Goal: Transaction & Acquisition: Purchase product/service

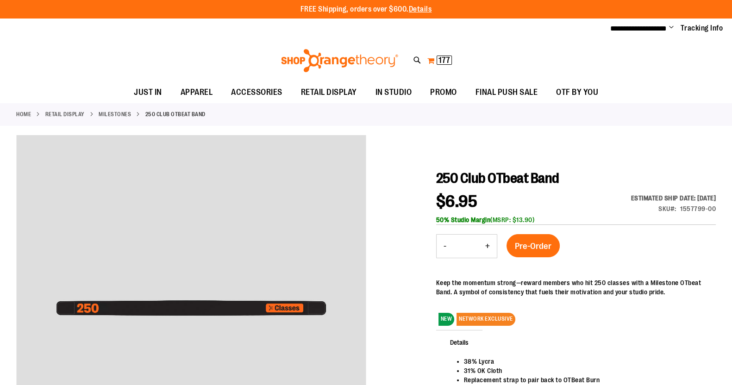
click at [444, 56] on span "177" at bounding box center [445, 60] width 12 height 9
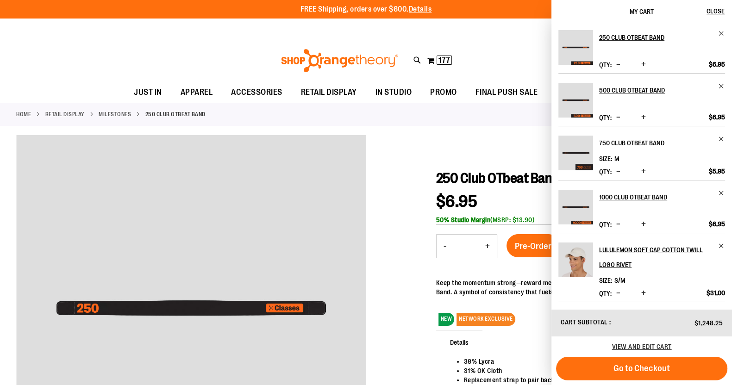
click at [473, 68] on div "Toggle Nav Search Popular Suggestions Advanced Search" at bounding box center [366, 60] width 732 height 43
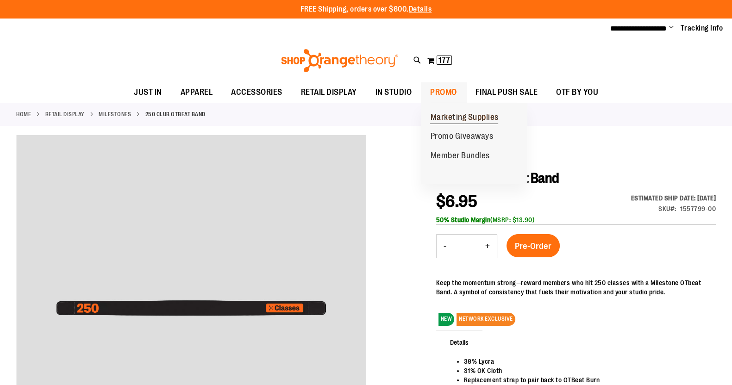
click at [445, 117] on span "Marketing Supplies" at bounding box center [464, 119] width 68 height 12
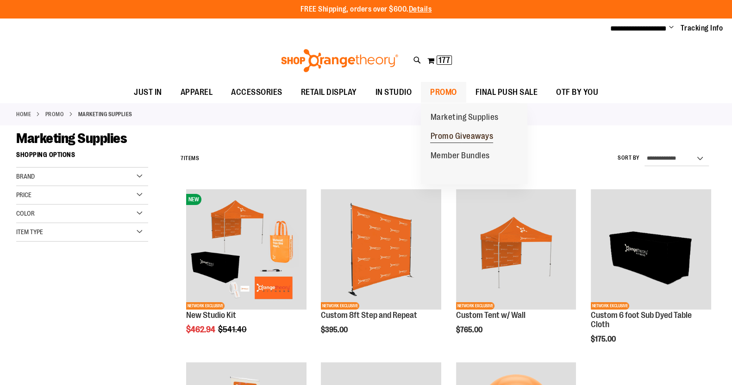
type input "**********"
click at [445, 137] on span "Promo Giveaways" at bounding box center [461, 138] width 63 height 12
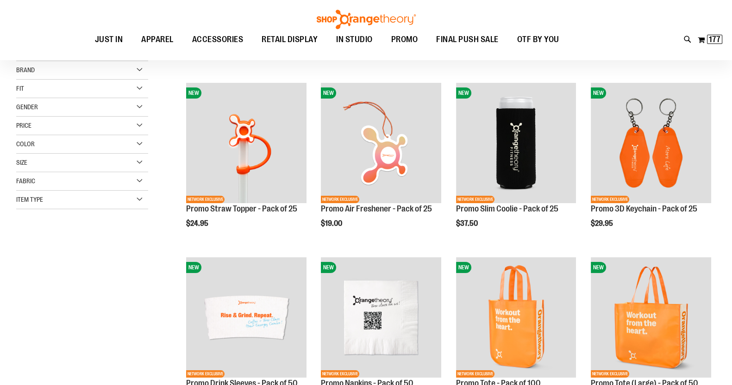
scroll to position [107, 0]
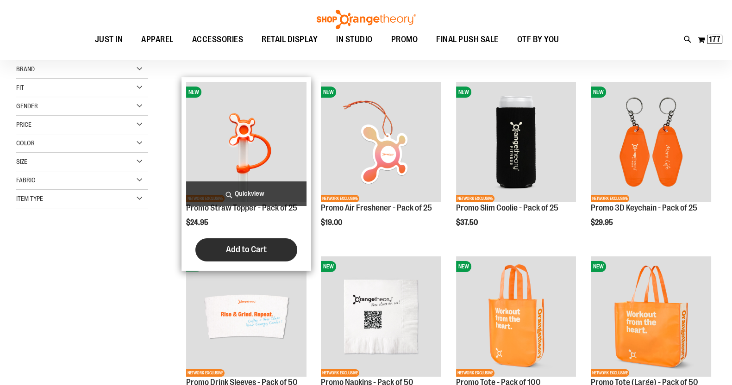
type input "**********"
click at [255, 249] on span "Add to Cart" at bounding box center [246, 250] width 41 height 10
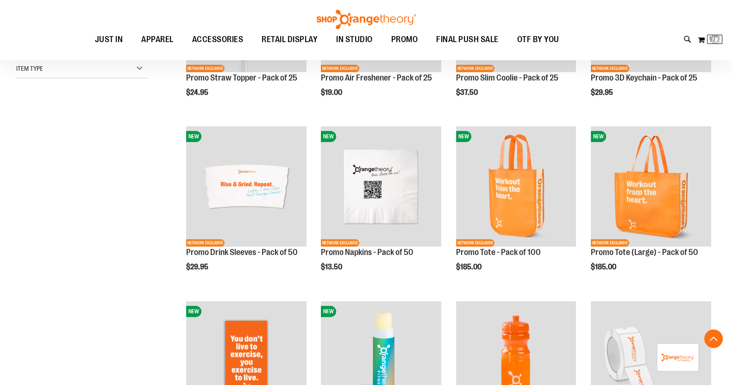
scroll to position [241, 0]
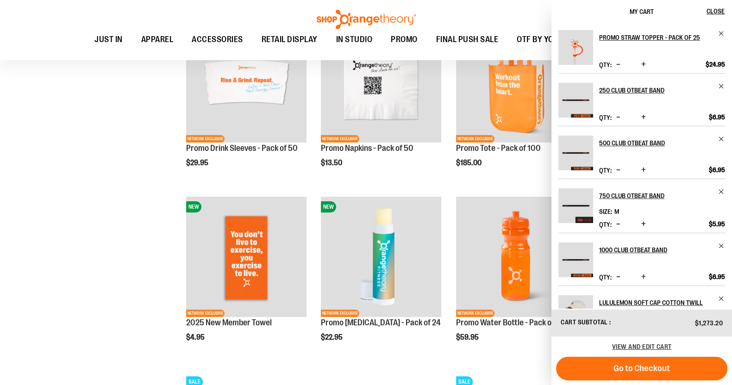
scroll to position [343, 0]
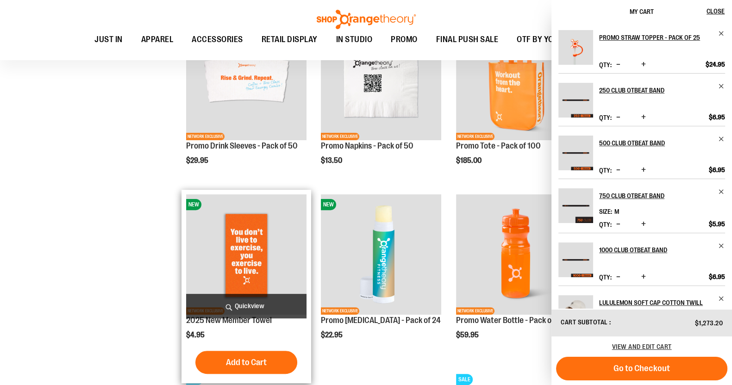
click at [250, 248] on img "product" at bounding box center [246, 254] width 120 height 120
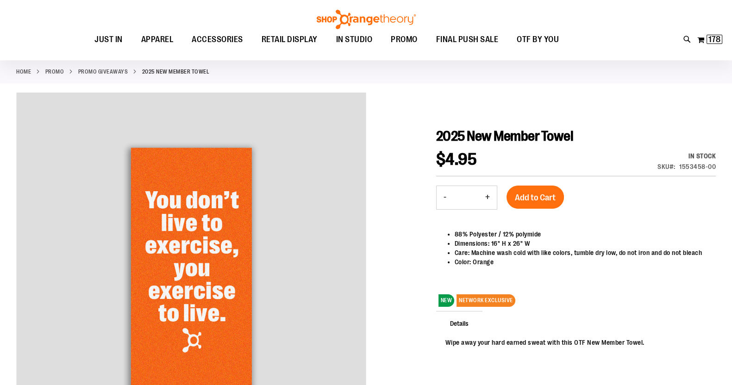
scroll to position [57, 0]
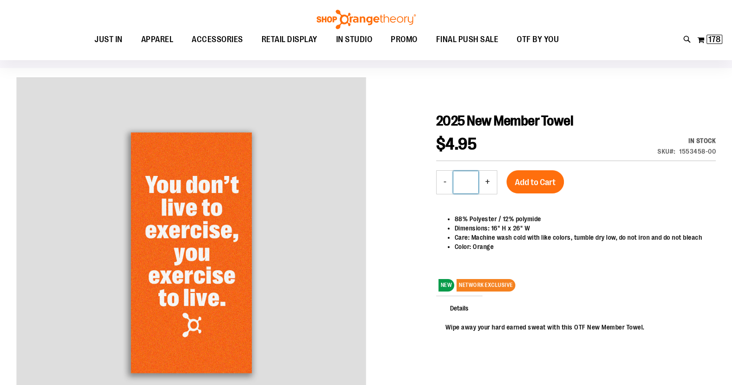
drag, startPoint x: 470, startPoint y: 179, endPoint x: 460, endPoint y: 181, distance: 10.3
click at [460, 181] on input "*" at bounding box center [465, 182] width 25 height 22
type input "*"
click at [530, 179] on span "Add to Cart" at bounding box center [535, 182] width 41 height 10
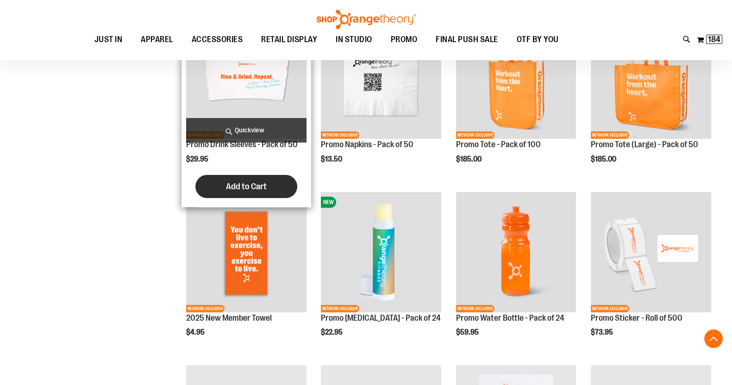
scroll to position [241, 0]
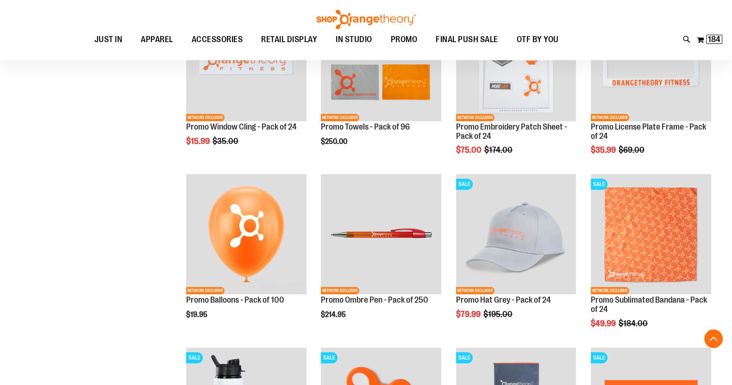
scroll to position [606, 0]
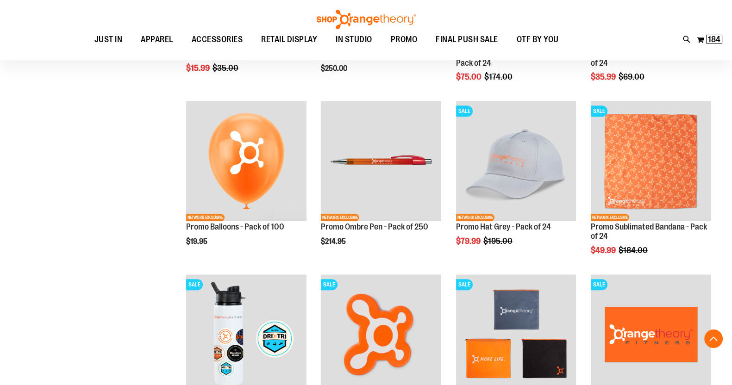
scroll to position [727, 0]
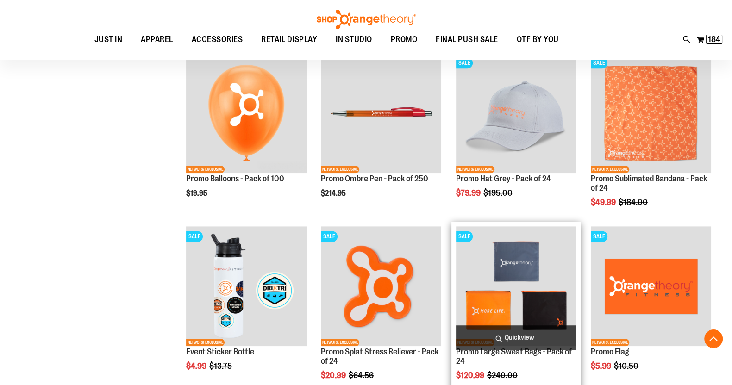
type input "**********"
click at [507, 277] on img "product" at bounding box center [516, 286] width 120 height 120
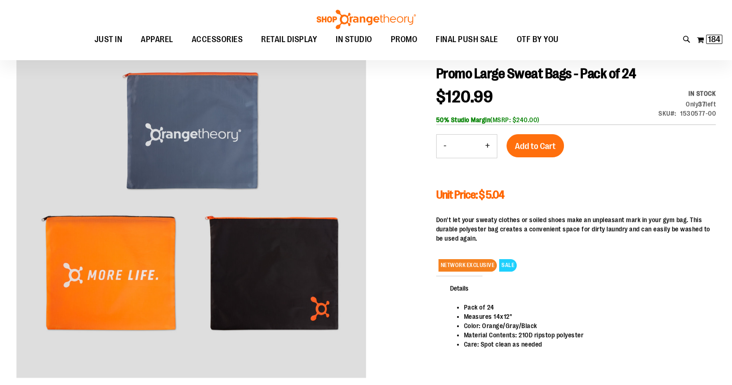
scroll to position [106, 0]
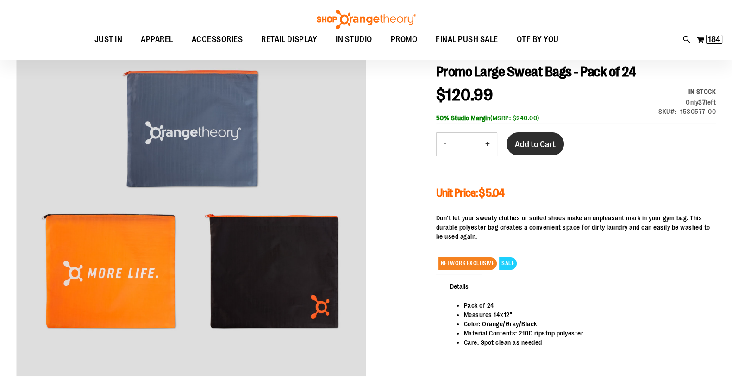
type input "**********"
click at [536, 148] on span "Add to Cart" at bounding box center [535, 144] width 41 height 10
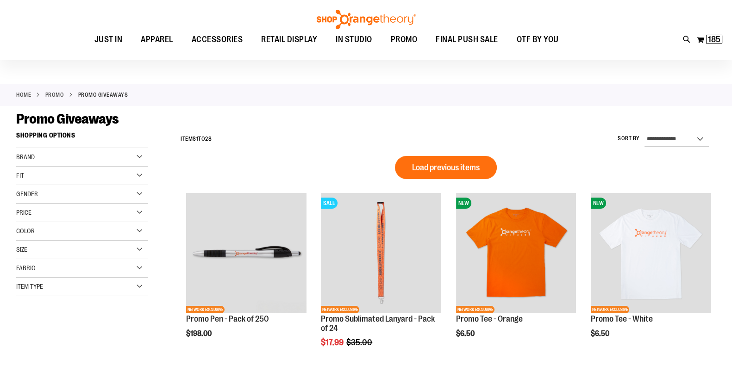
scroll to position [18, 0]
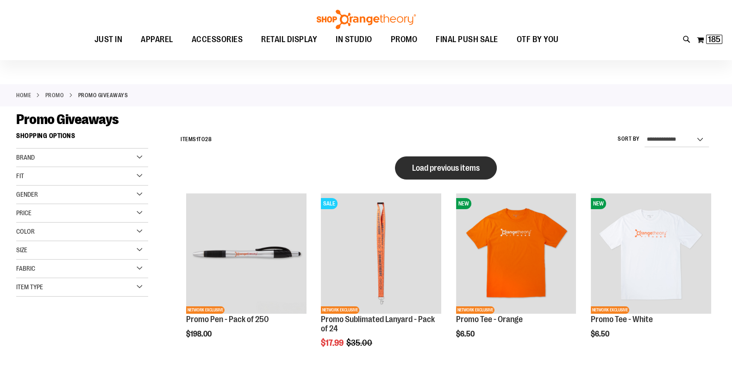
type input "**********"
click at [434, 160] on button "Load previous items" at bounding box center [446, 168] width 102 height 23
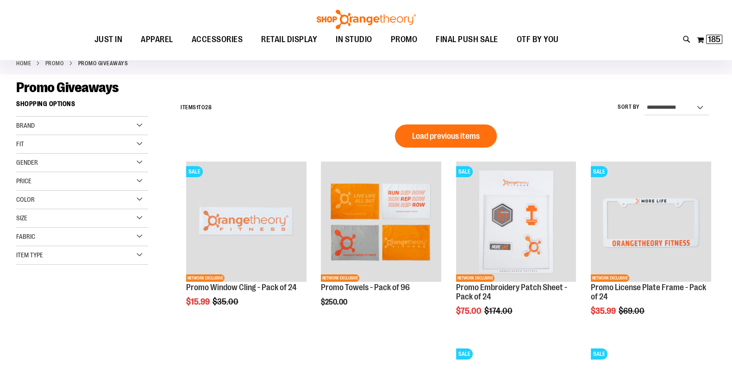
scroll to position [51, 0]
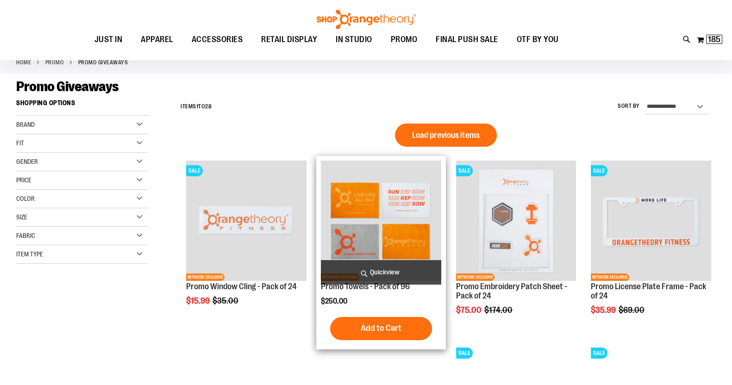
click at [371, 219] on img "product" at bounding box center [381, 221] width 120 height 120
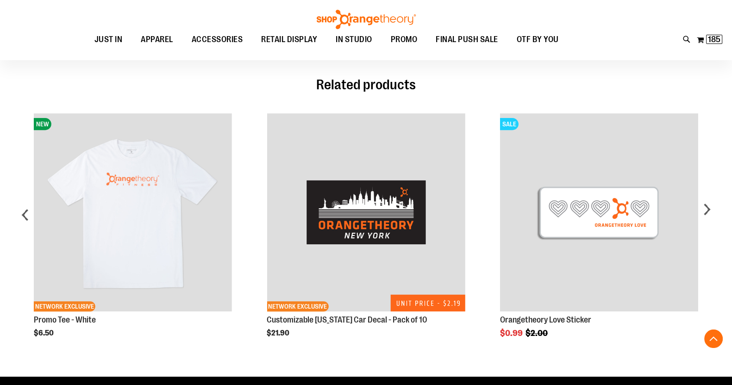
scroll to position [430, 0]
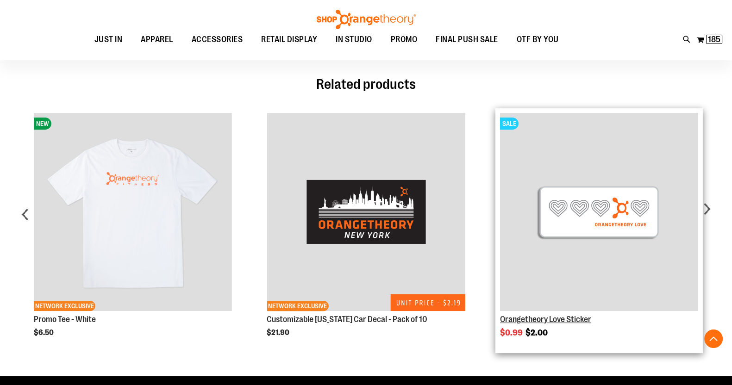
type input "**********"
drag, startPoint x: 539, startPoint y: 317, endPoint x: 533, endPoint y: 267, distance: 50.3
click at [533, 267] on img "Product Page Link" at bounding box center [599, 212] width 198 height 198
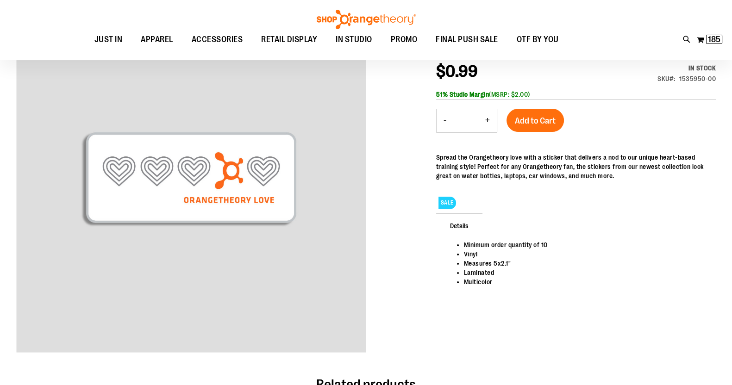
scroll to position [38, 0]
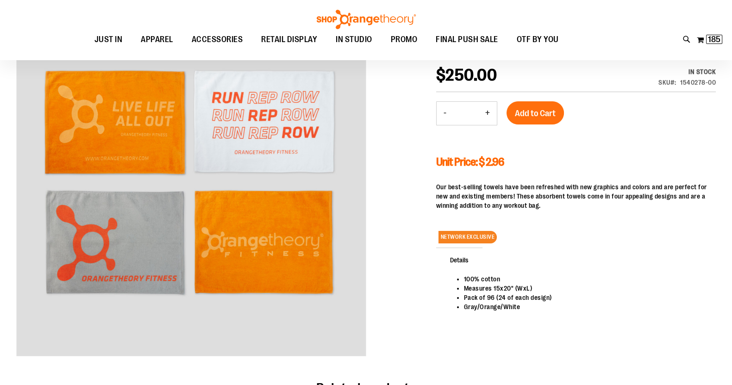
scroll to position [19, 0]
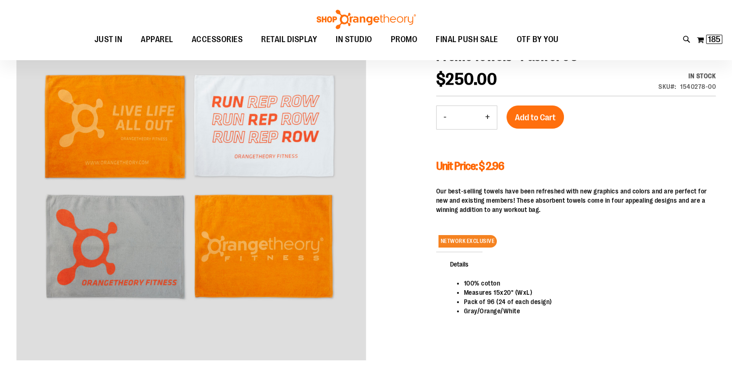
type input "**********"
click at [548, 288] on li "Measures 15x20" (WxL)" at bounding box center [585, 292] width 243 height 9
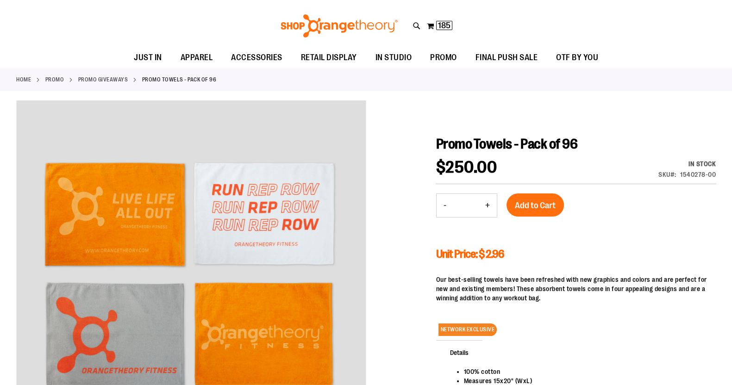
scroll to position [0, 0]
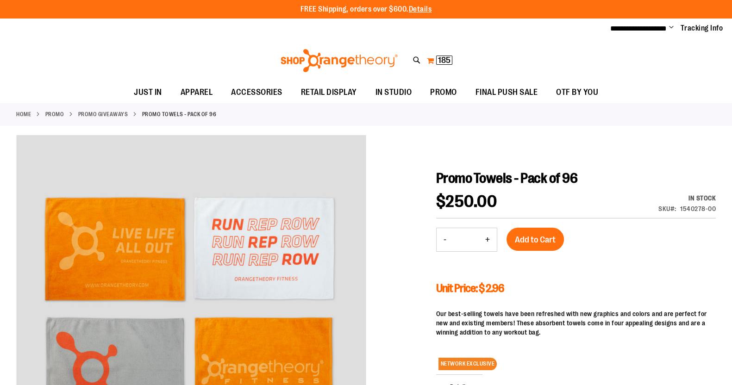
click at [449, 59] on span "185" at bounding box center [444, 60] width 13 height 9
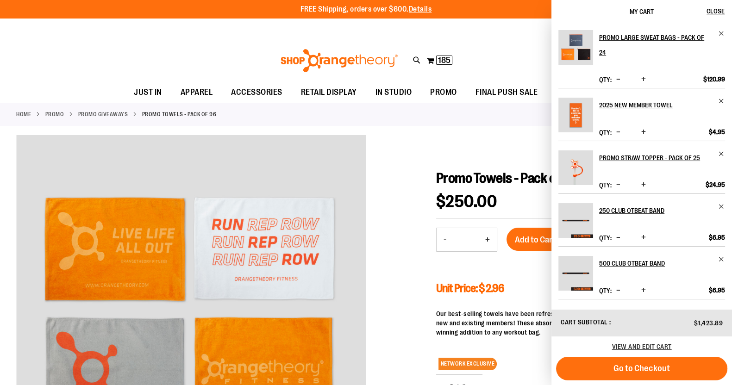
click at [262, 47] on div "Toggle Nav Search Popular Suggestions Advanced Search" at bounding box center [366, 60] width 732 height 43
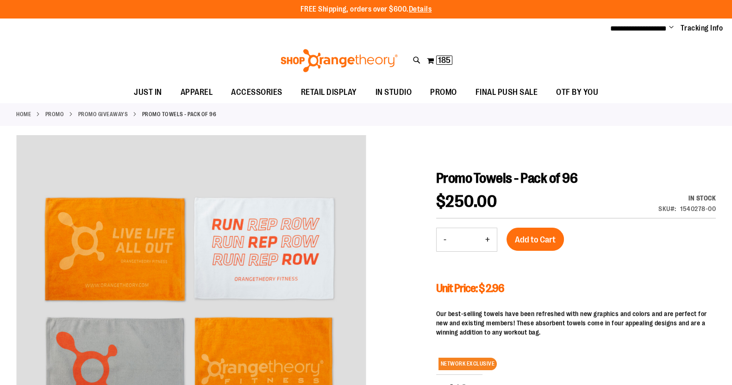
click at [105, 114] on link "Promo Giveaways" at bounding box center [103, 114] width 50 height 8
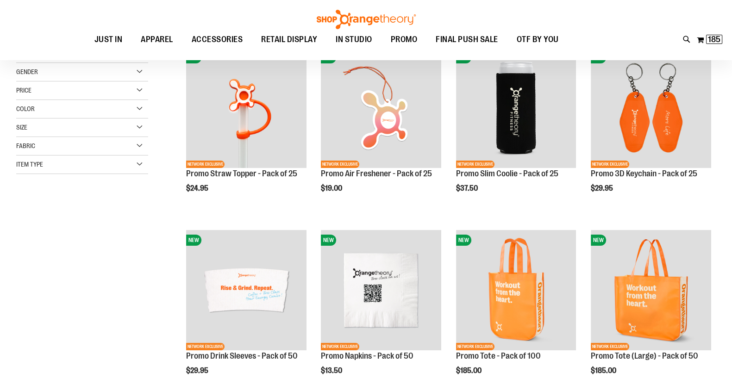
scroll to position [142, 0]
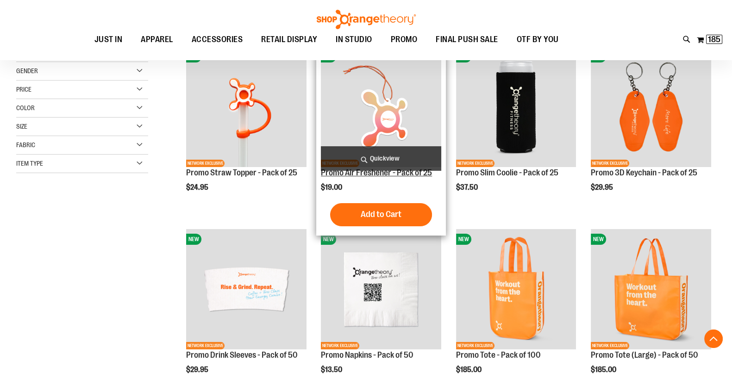
type input "**********"
click at [366, 172] on link "Promo Air Freshener - Pack of 25" at bounding box center [376, 172] width 111 height 9
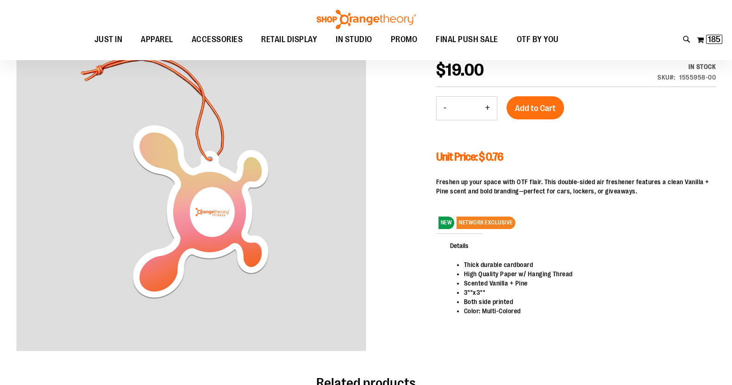
scroll to position [132, 0]
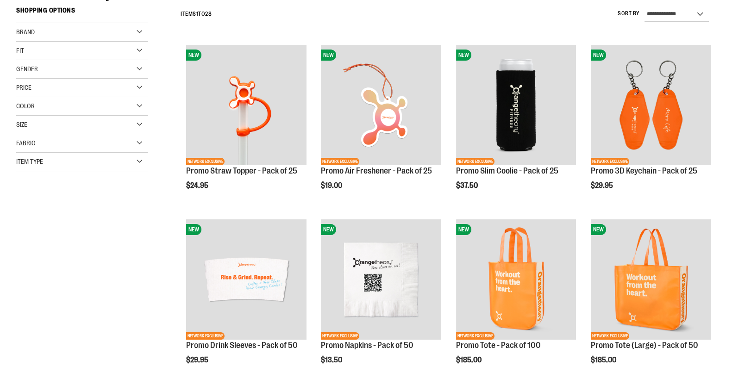
scroll to position [142, 0]
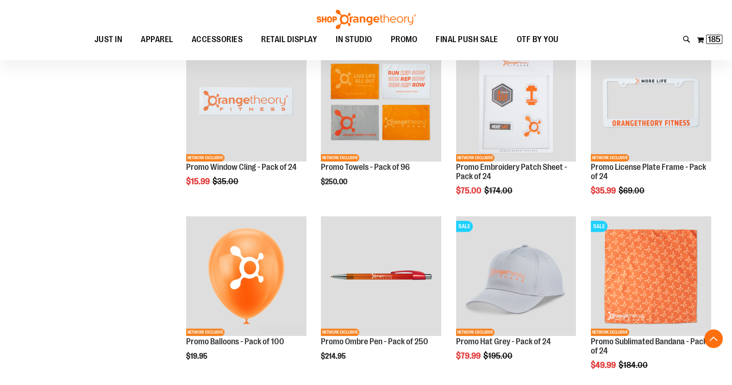
scroll to position [671, 0]
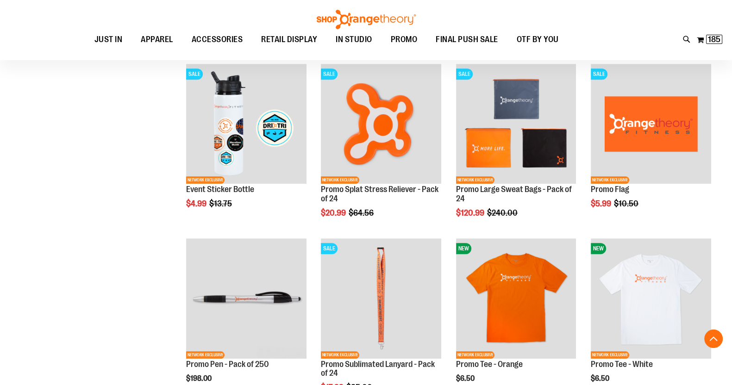
scroll to position [998, 0]
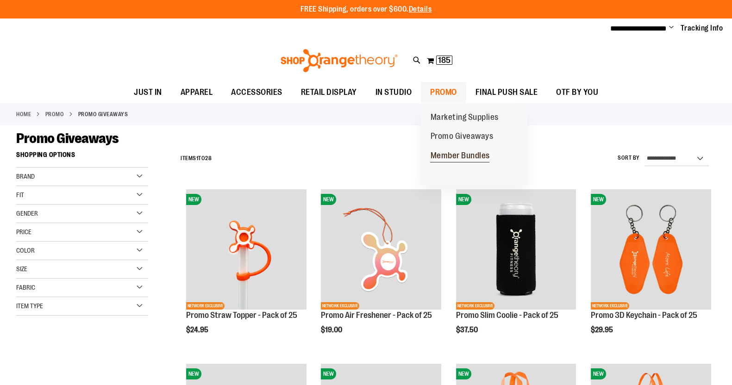
type input "**********"
click at [441, 154] on span "Member Bundles" at bounding box center [459, 157] width 59 height 12
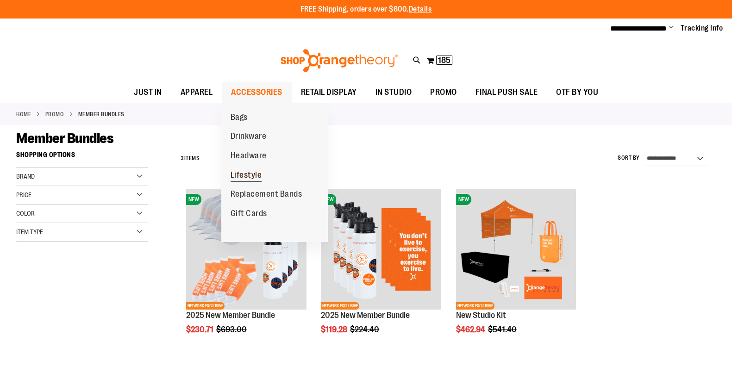
type input "**********"
click at [252, 176] on span "Lifestyle" at bounding box center [246, 176] width 31 height 12
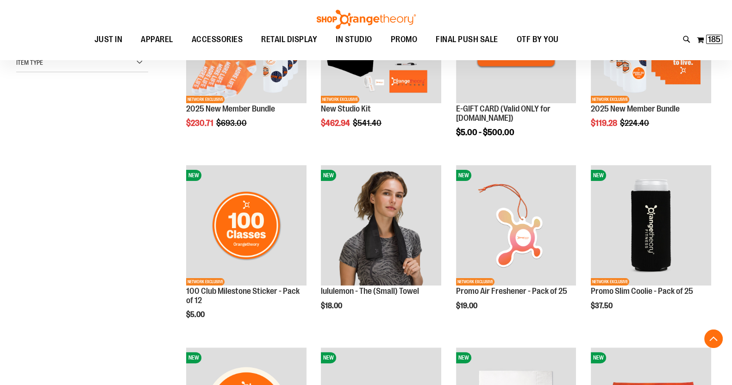
scroll to position [207, 0]
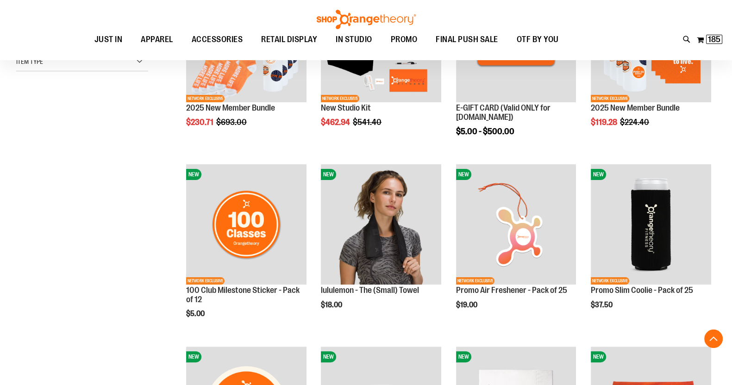
type input "**********"
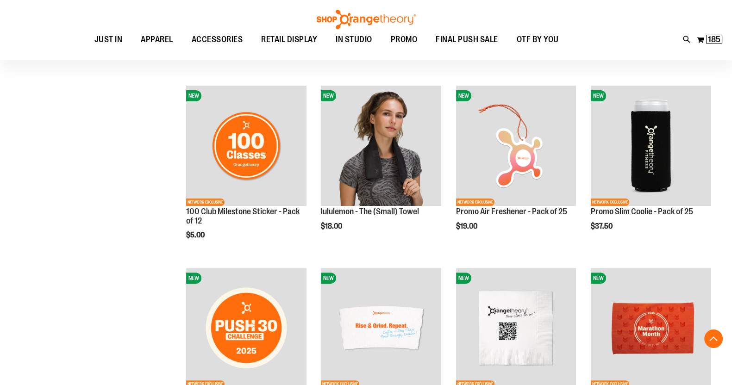
scroll to position [291, 0]
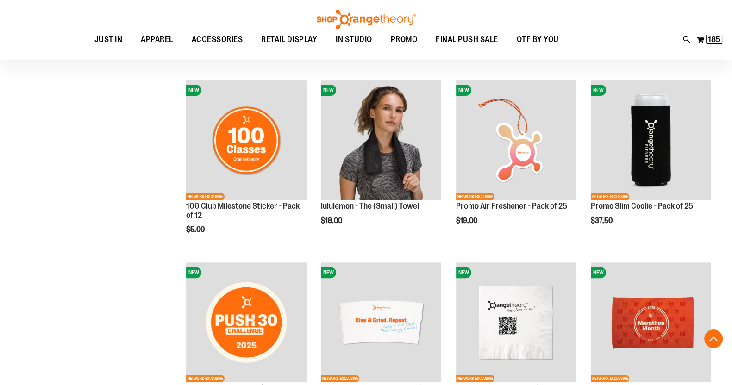
drag, startPoint x: 0, startPoint y: 0, endPoint x: 76, endPoint y: 268, distance: 278.7
click at [76, 268] on div "**********" at bounding box center [366, 180] width 700 height 650
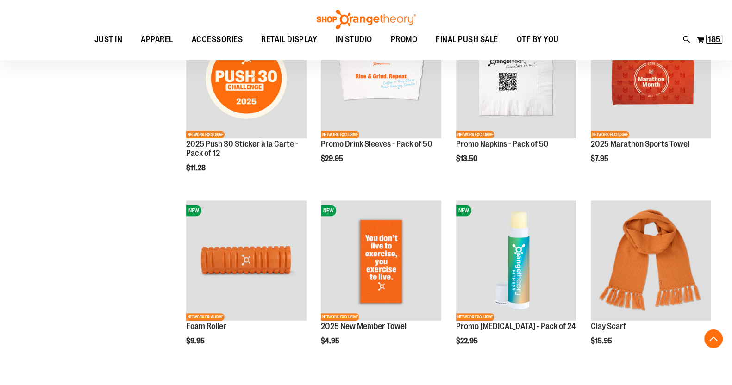
scroll to position [535, 0]
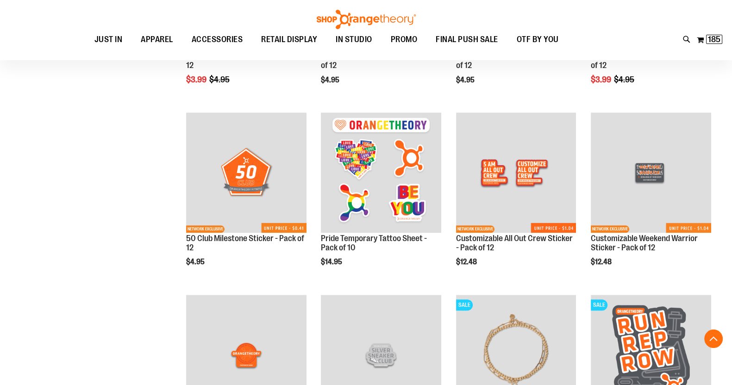
scroll to position [1254, 0]
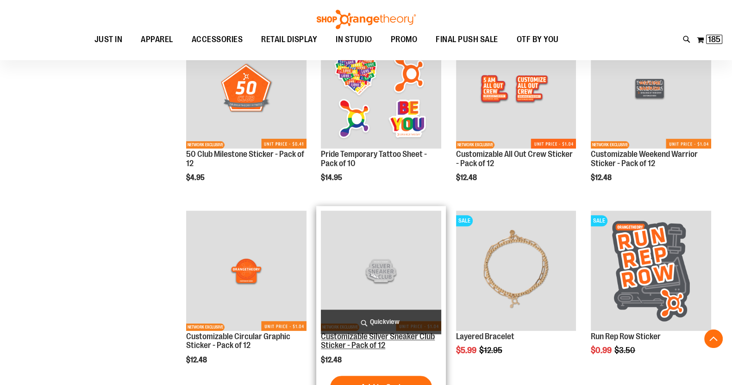
click at [363, 344] on link "Customizable Silver Sneaker Club Sticker - Pack of 12" at bounding box center [378, 341] width 114 height 19
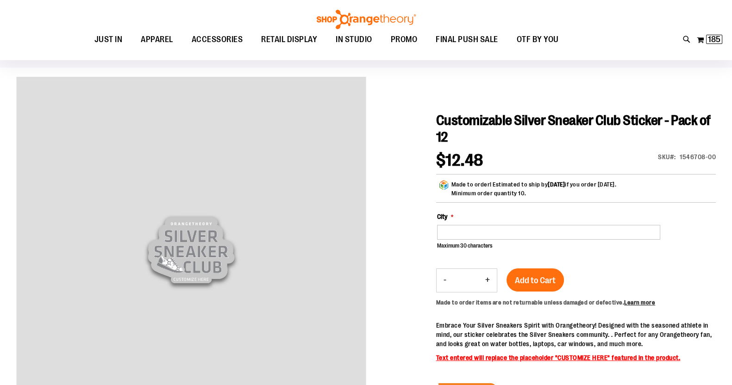
scroll to position [56, 0]
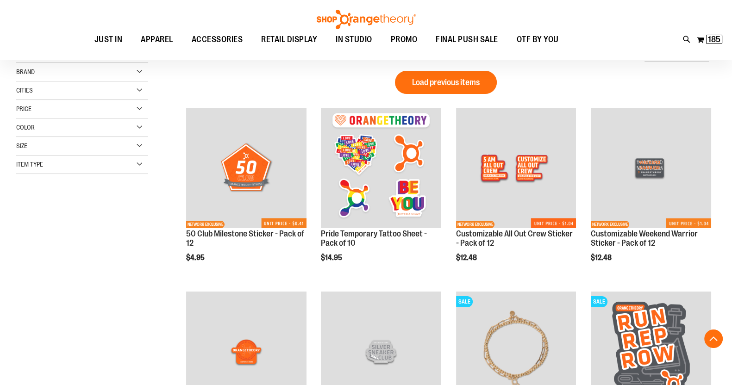
scroll to position [183, 0]
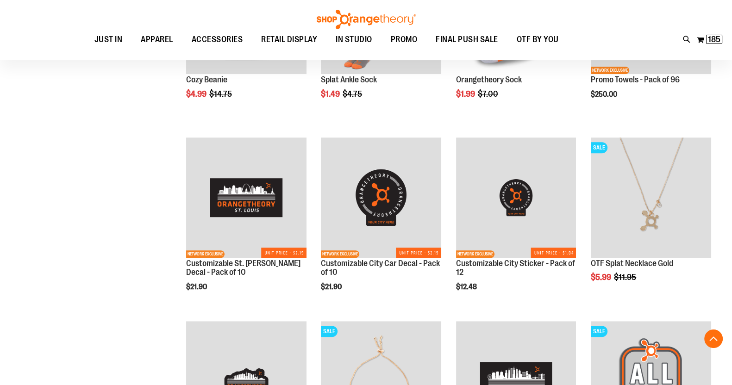
scroll to position [810, 0]
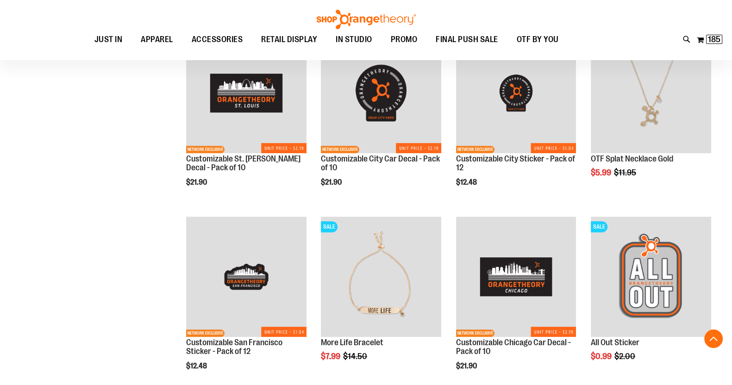
scroll to position [928, 0]
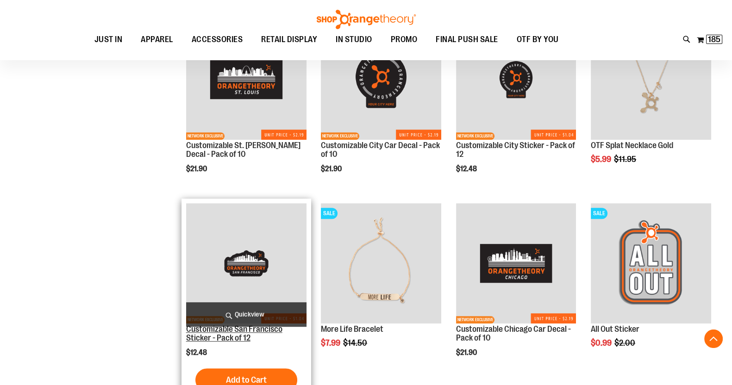
type input "**********"
click at [232, 334] on link "Customizable San Francisco Sticker - Pack of 12" at bounding box center [234, 334] width 96 height 19
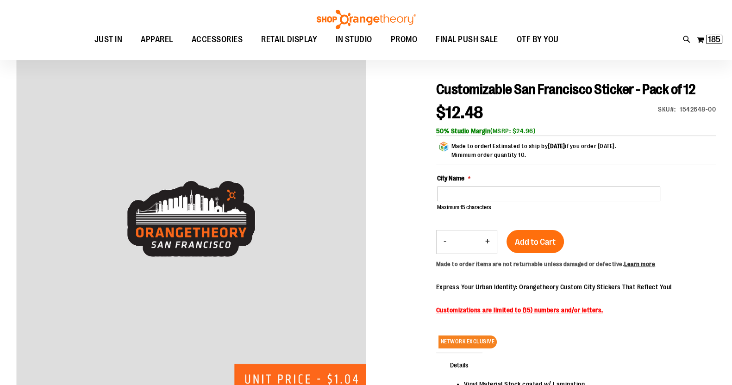
scroll to position [106, 0]
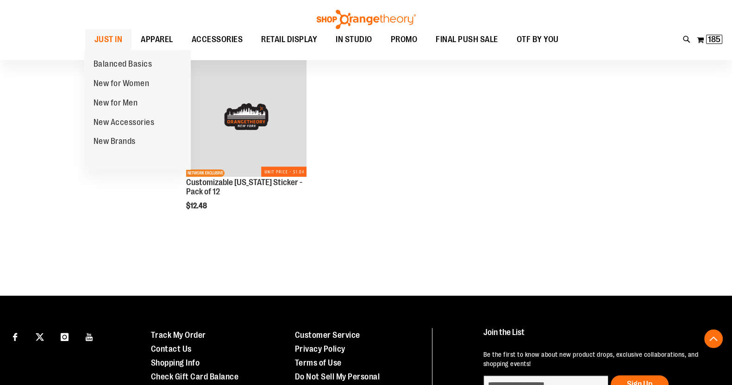
scroll to position [521, 0]
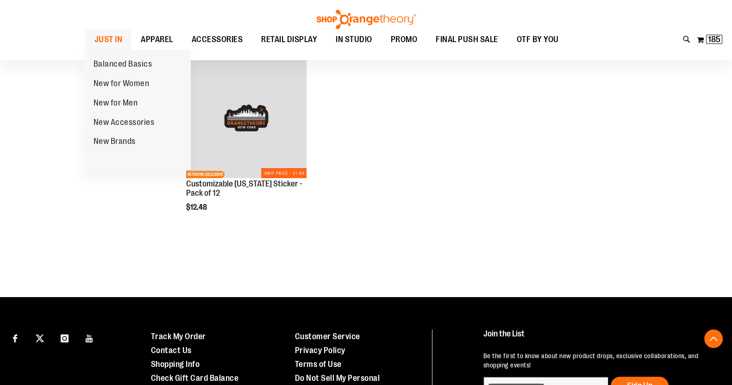
type input "**********"
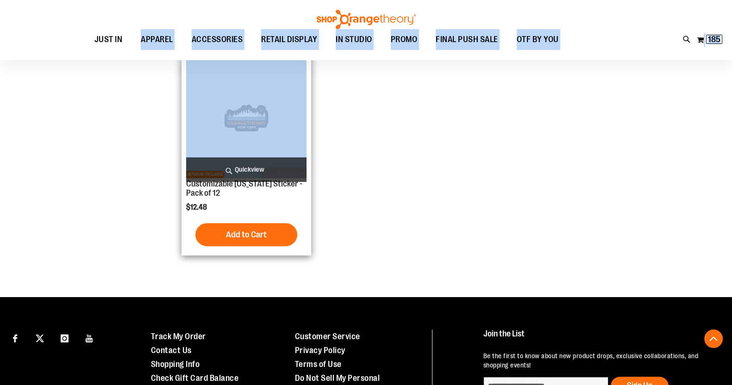
drag, startPoint x: 127, startPoint y: 49, endPoint x: 286, endPoint y: 71, distance: 159.9
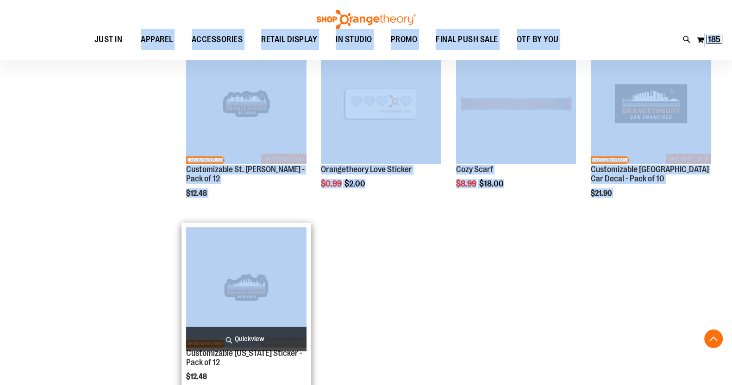
scroll to position [351, 0]
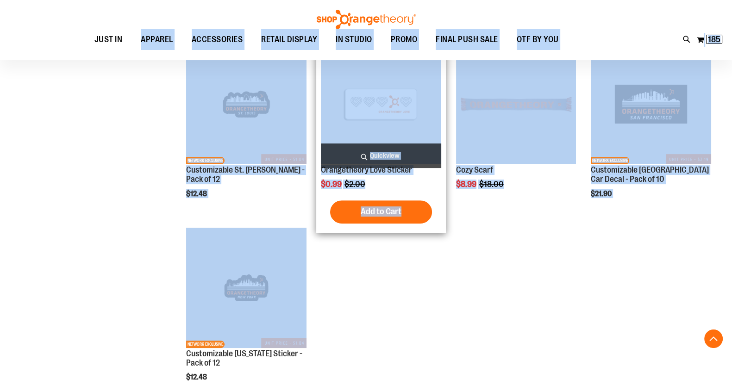
click at [398, 231] on div "SALE Orangetheory Love Sticker Special Price $0.99 Regular Price $2.00 Quickvie…" at bounding box center [381, 136] width 130 height 194
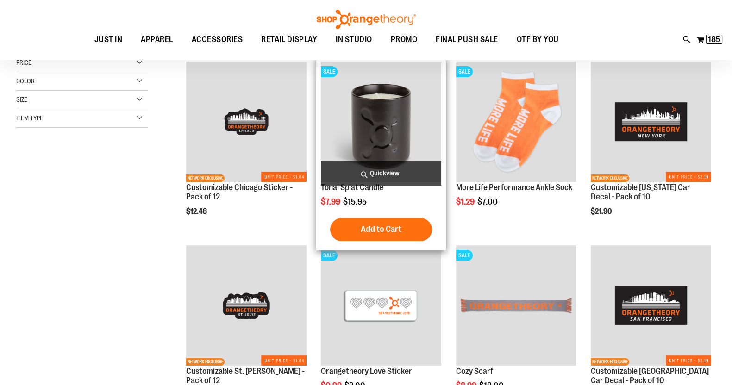
scroll to position [0, 0]
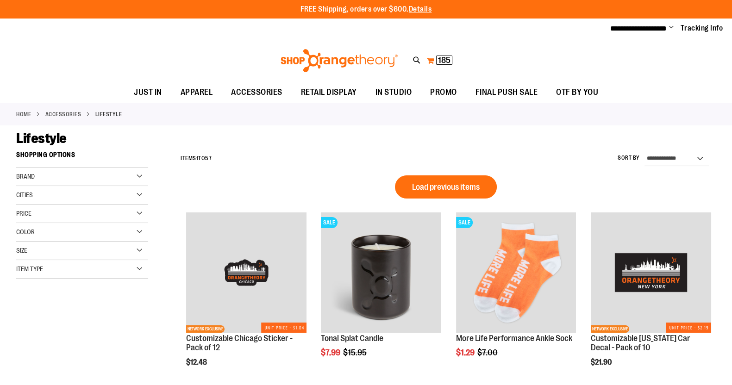
click at [449, 62] on span "185" at bounding box center [444, 60] width 13 height 9
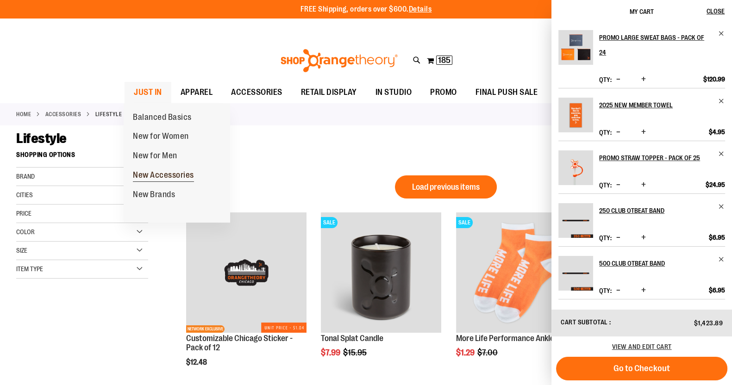
click at [159, 170] on span "New Accessories" at bounding box center [163, 176] width 61 height 12
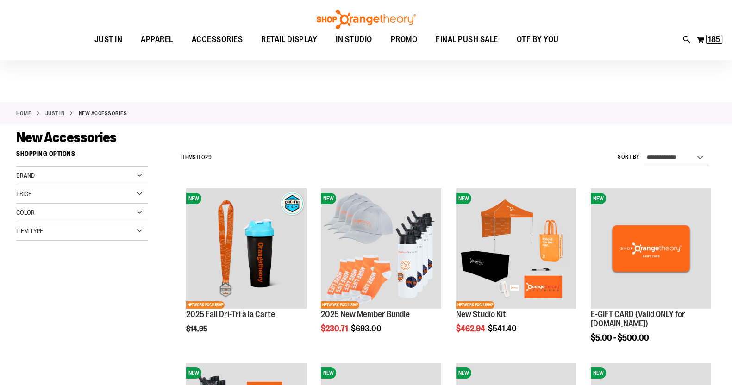
scroll to position [79, 0]
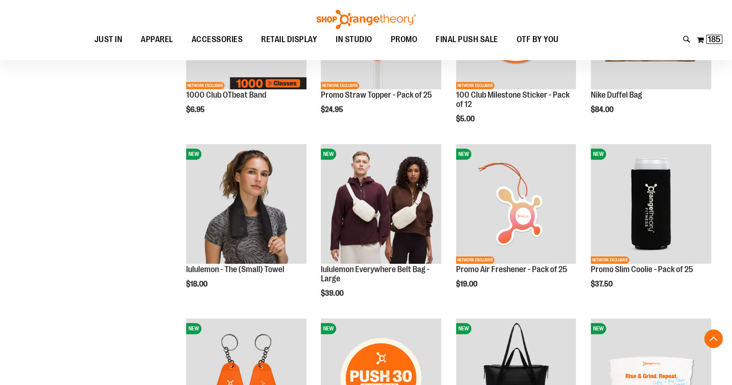
scroll to position [570, 0]
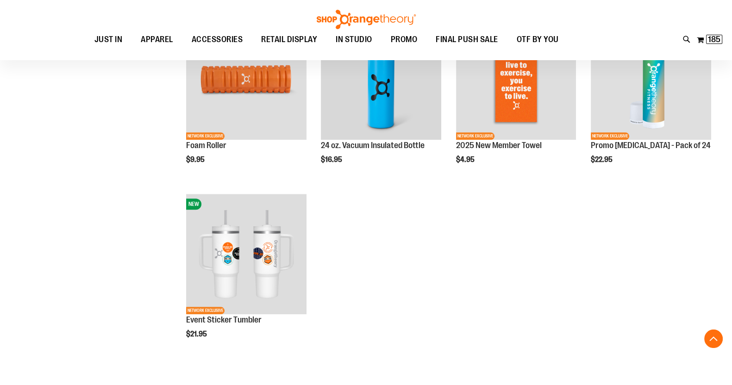
scroll to position [1218, 0]
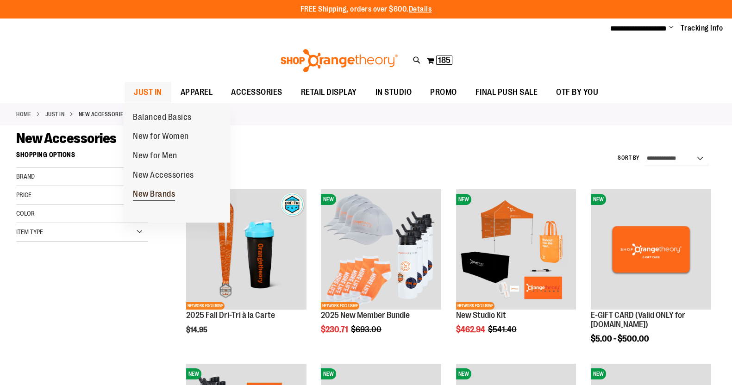
type input "**********"
click at [169, 191] on span "New Brands" at bounding box center [154, 195] width 42 height 12
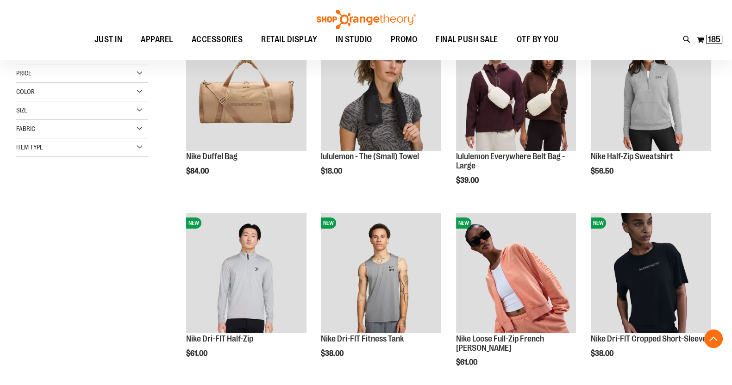
scroll to position [170, 0]
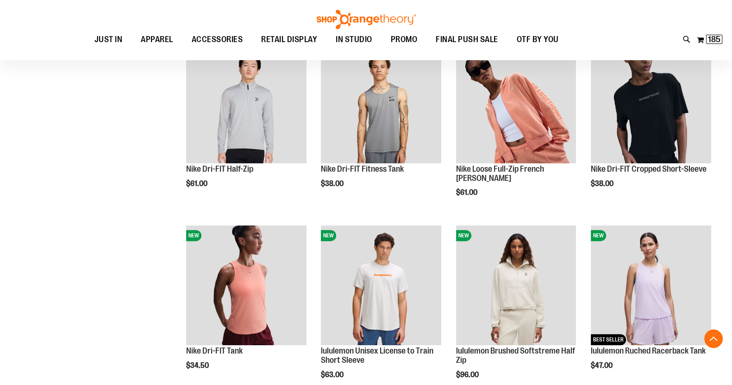
scroll to position [198, 0]
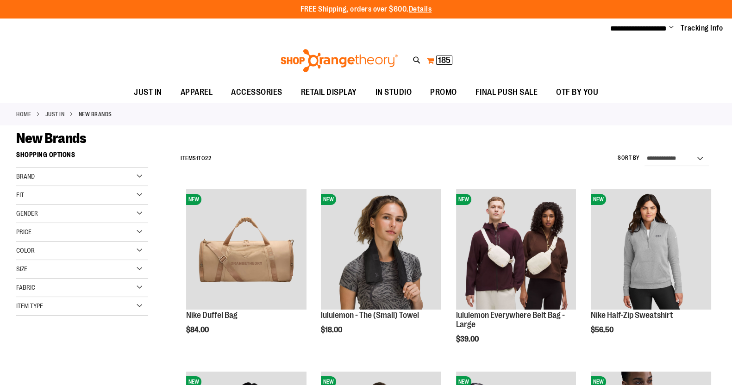
type input "**********"
click at [446, 61] on span "185" at bounding box center [444, 60] width 13 height 9
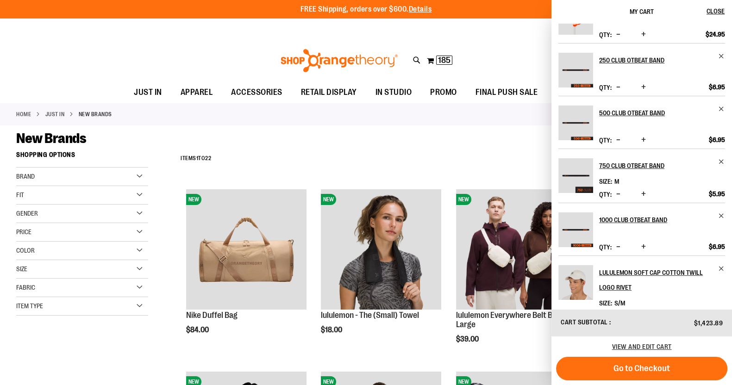
scroll to position [158, 0]
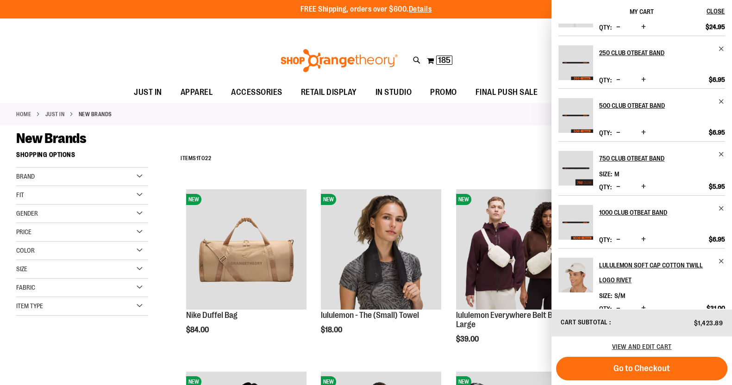
click at [472, 142] on div "New Brands" at bounding box center [366, 138] width 700 height 17
